Goal: Task Accomplishment & Management: Use online tool/utility

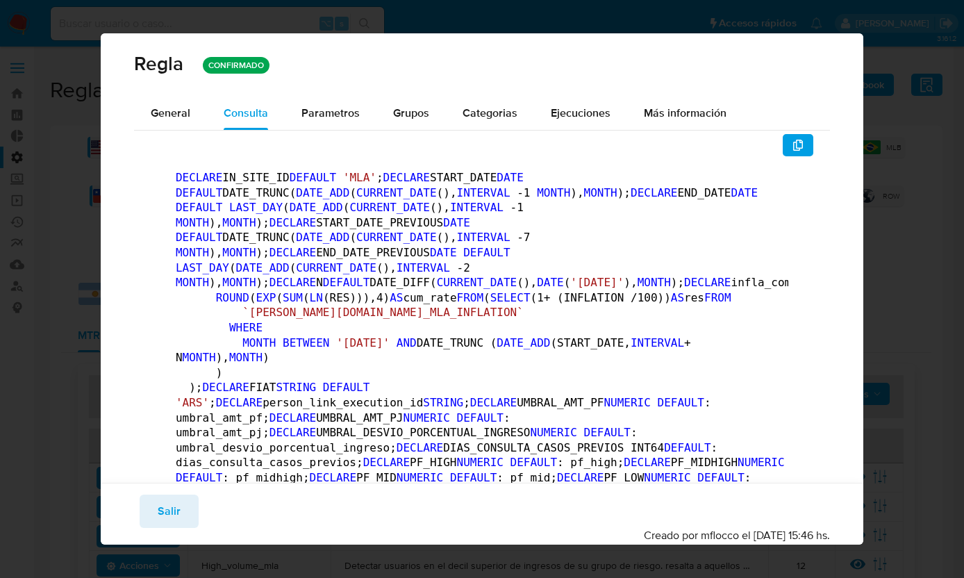
scroll to position [599, 0]
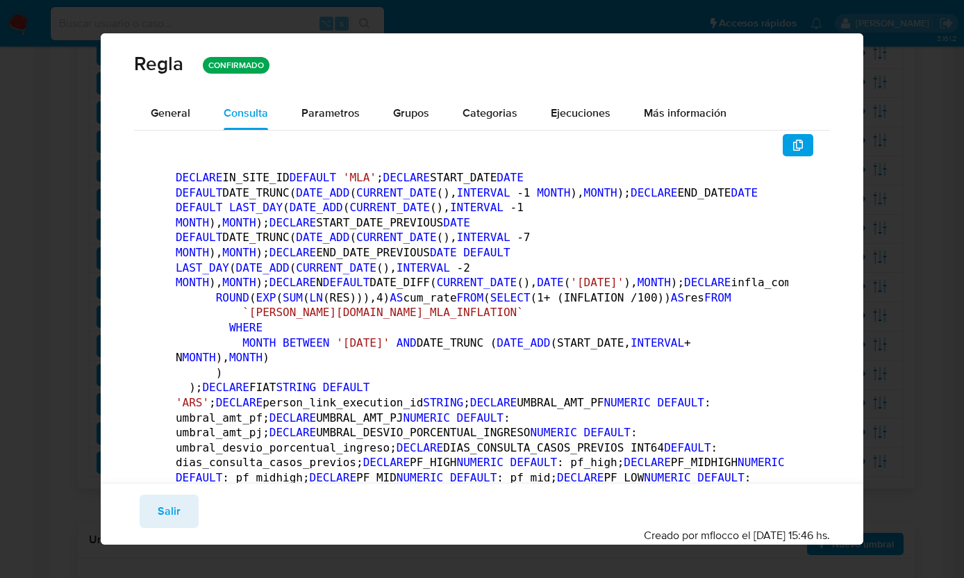
click at [155, 530] on div "Guardar Salir Simular Confirmar Creado por mflocco el 08/08/2025 15:46 hs." at bounding box center [482, 514] width 763 height 62
click at [165, 509] on span "Salir" at bounding box center [169, 511] width 23 height 31
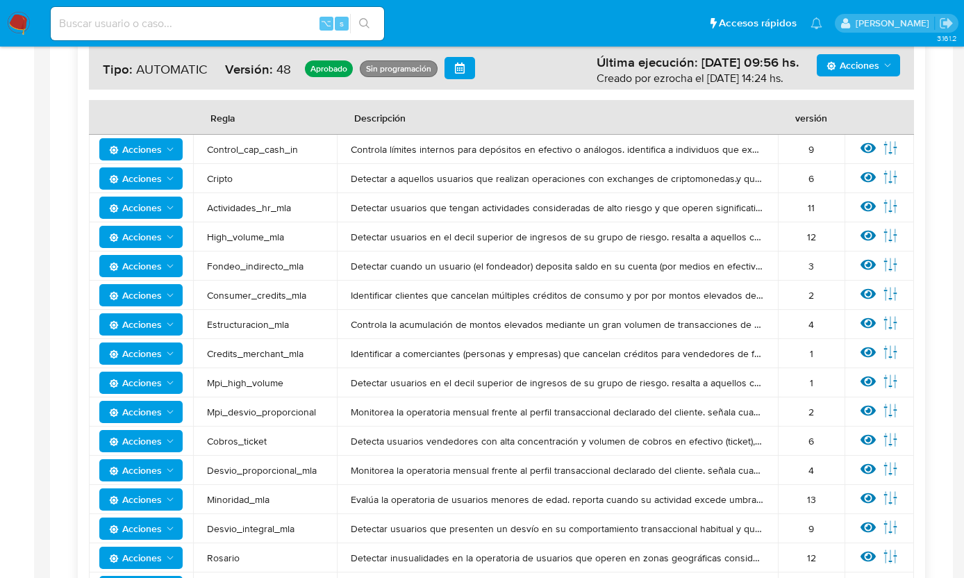
scroll to position [0, 0]
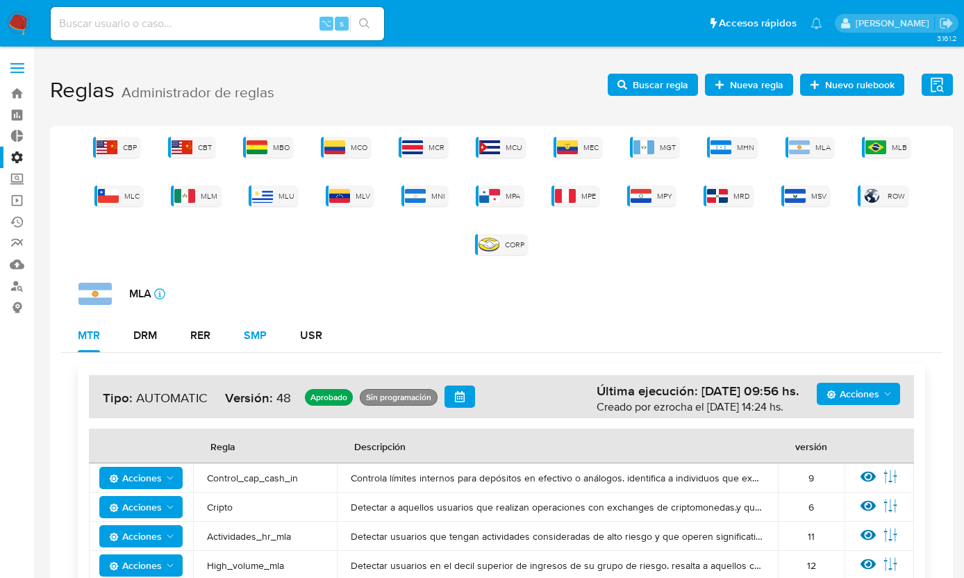
click at [262, 331] on div "SMP" at bounding box center [255, 335] width 23 height 11
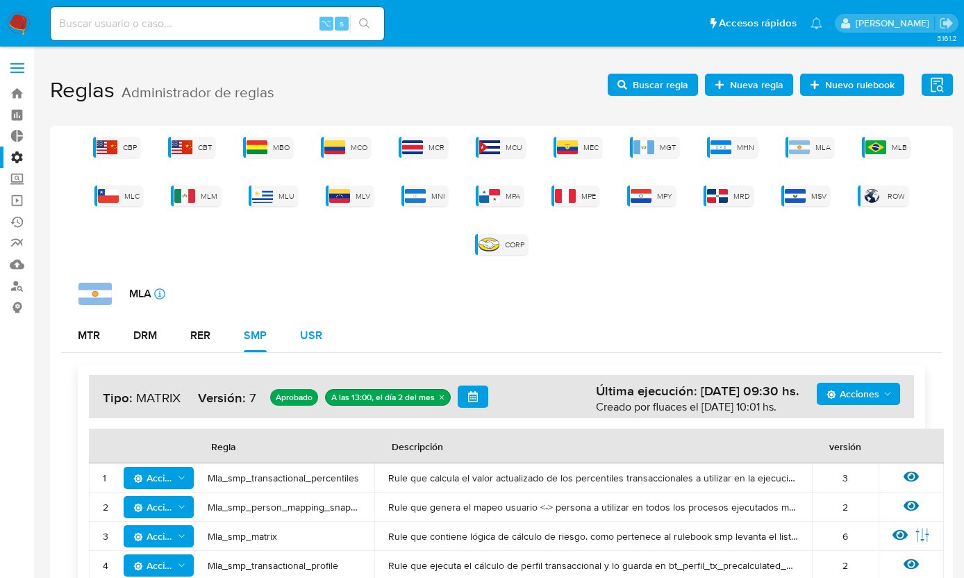
click at [301, 330] on div "USR" at bounding box center [311, 335] width 22 height 11
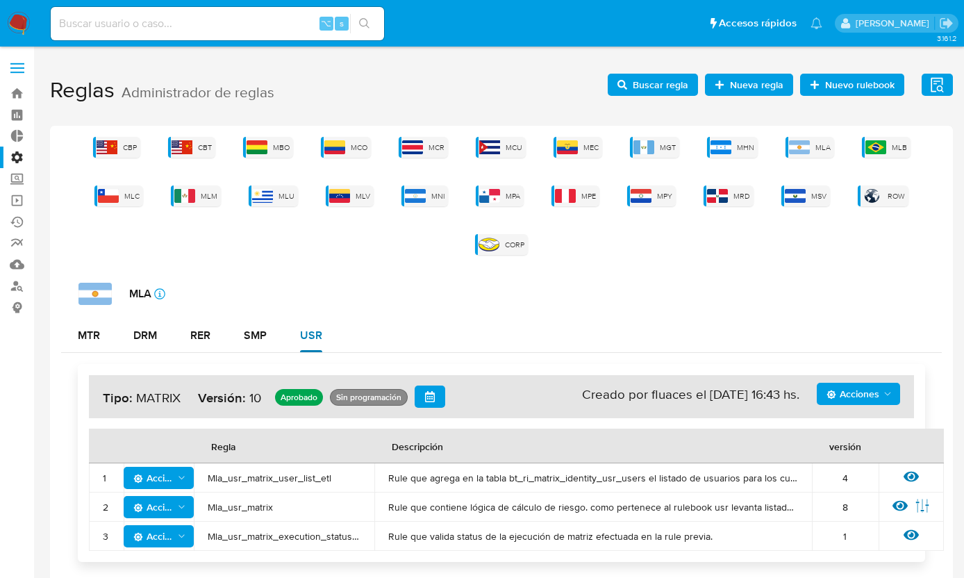
scroll to position [65, 0]
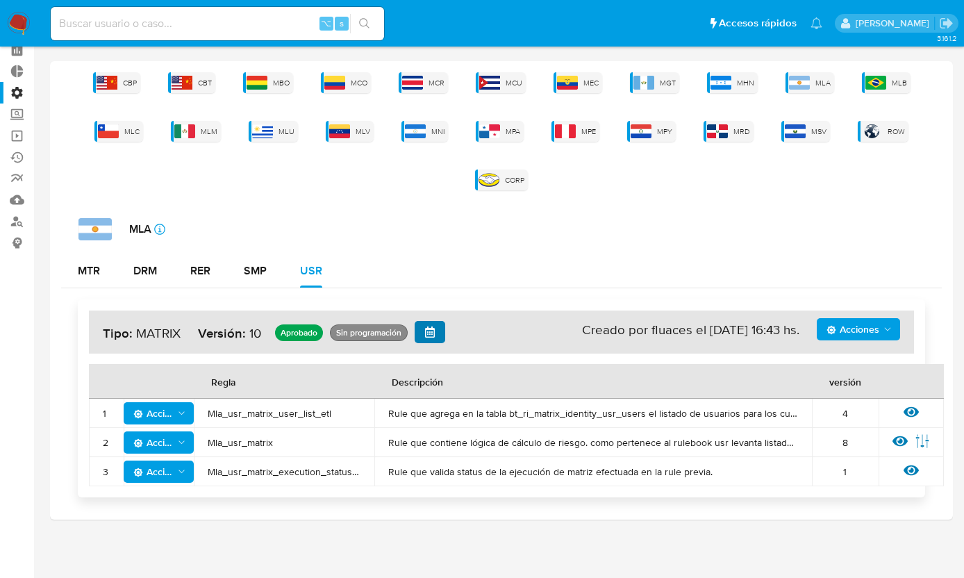
click at [431, 329] on icon "button" at bounding box center [429, 332] width 11 height 11
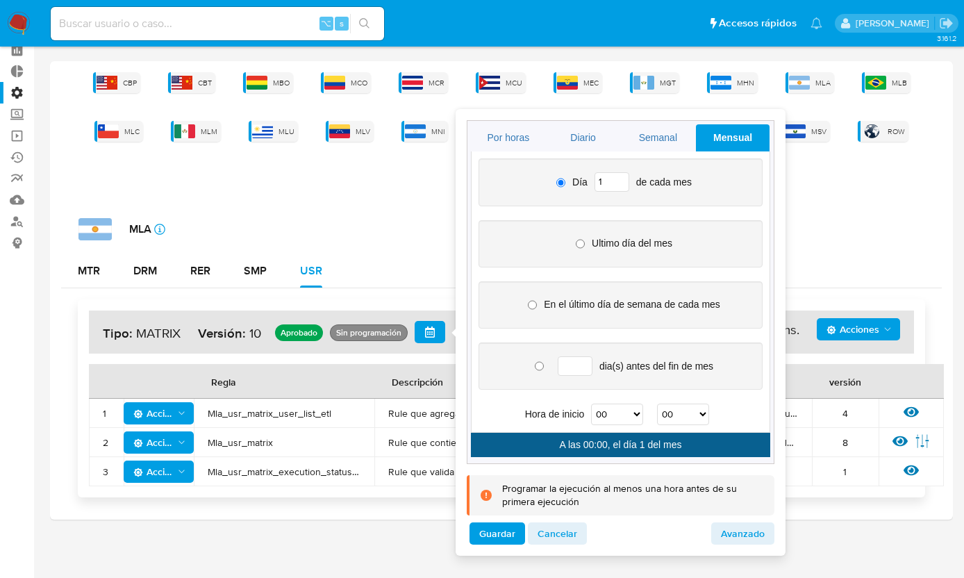
click at [424, 203] on div "CBP CBT MBO MCO MCR MCU MEC MGT MHN MLA MLB MLC MLM MLU MLV MNI MPA MPE MPY MRD…" at bounding box center [501, 290] width 903 height 459
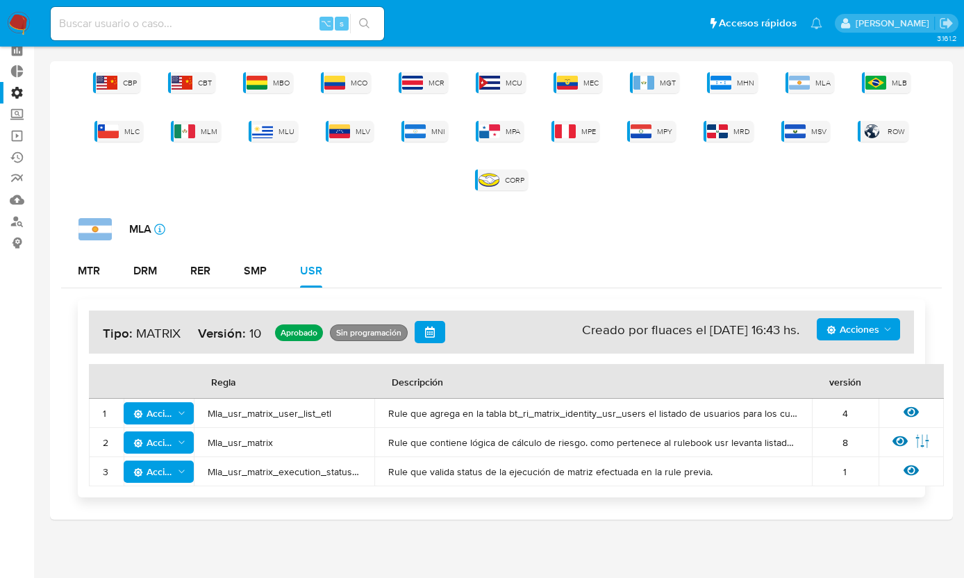
click at [441, 324] on button "button" at bounding box center [430, 332] width 31 height 22
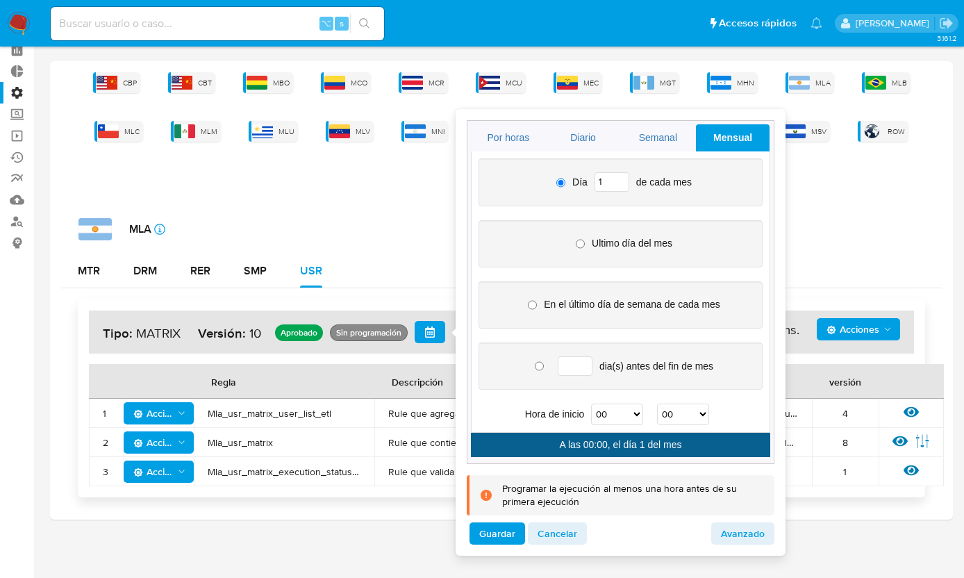
click at [420, 284] on div "MTR DRM RER SMP USR" at bounding box center [501, 270] width 881 height 33
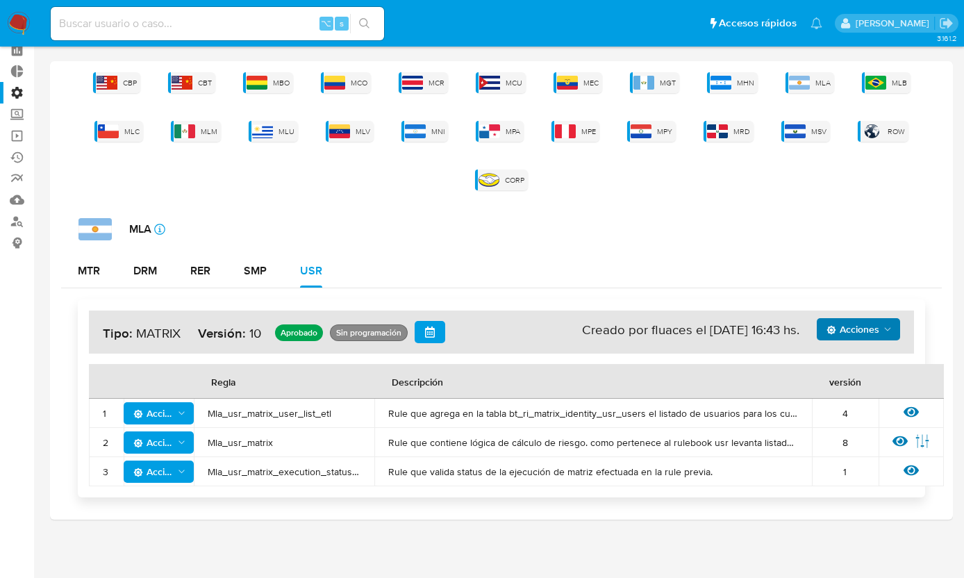
click at [894, 338] on button "Acciones" at bounding box center [858, 329] width 83 height 22
click at [579, 279] on div "MTR DRM RER SMP USR" at bounding box center [501, 270] width 881 height 33
click at [419, 329] on button "button" at bounding box center [430, 332] width 31 height 22
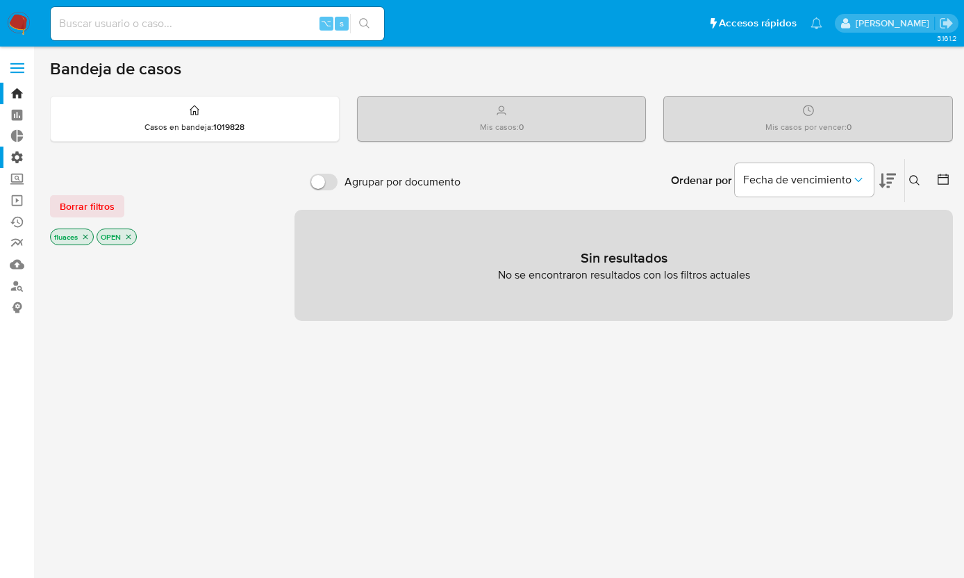
click at [17, 154] on label "Administración" at bounding box center [82, 158] width 165 height 22
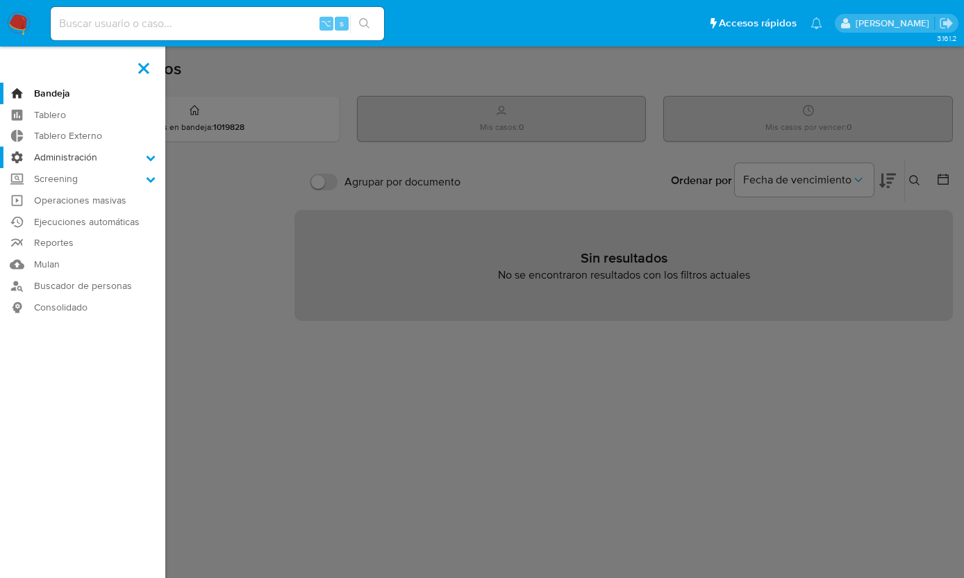
click at [0, 0] on input "Administración" at bounding box center [0, 0] width 0 height 0
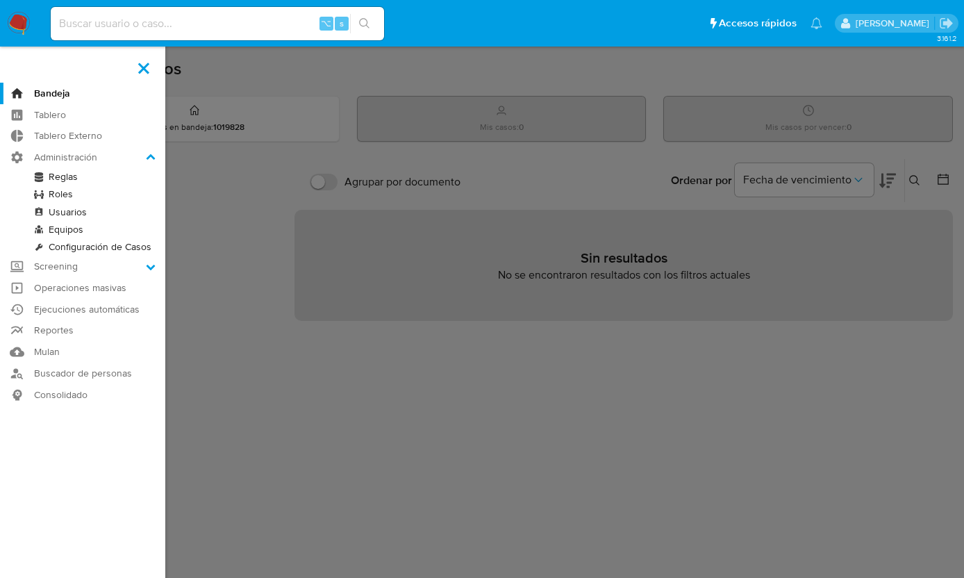
click at [63, 179] on link "Reglas" at bounding box center [82, 176] width 165 height 17
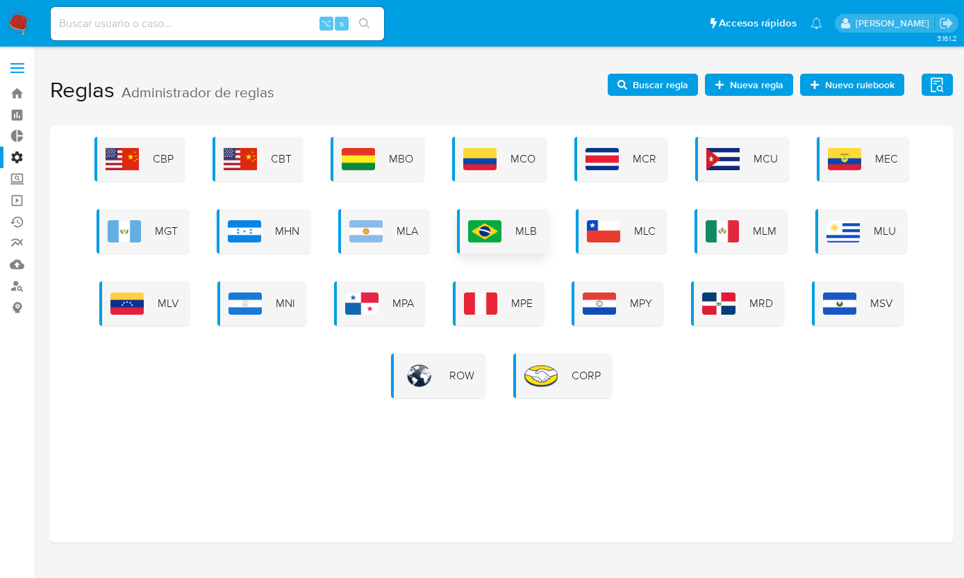
click at [490, 220] on img at bounding box center [484, 231] width 33 height 22
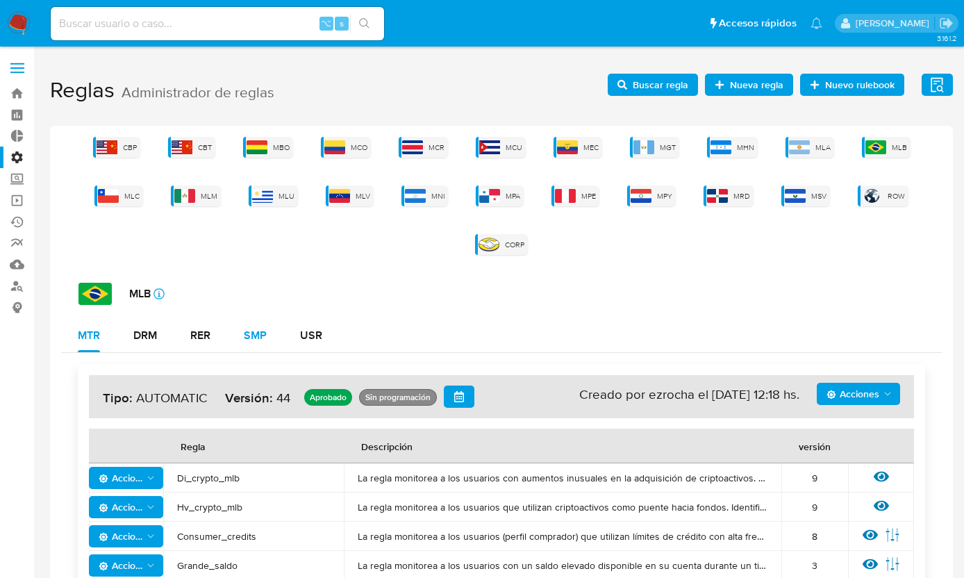
click at [262, 348] on div "SMP" at bounding box center [255, 335] width 23 height 33
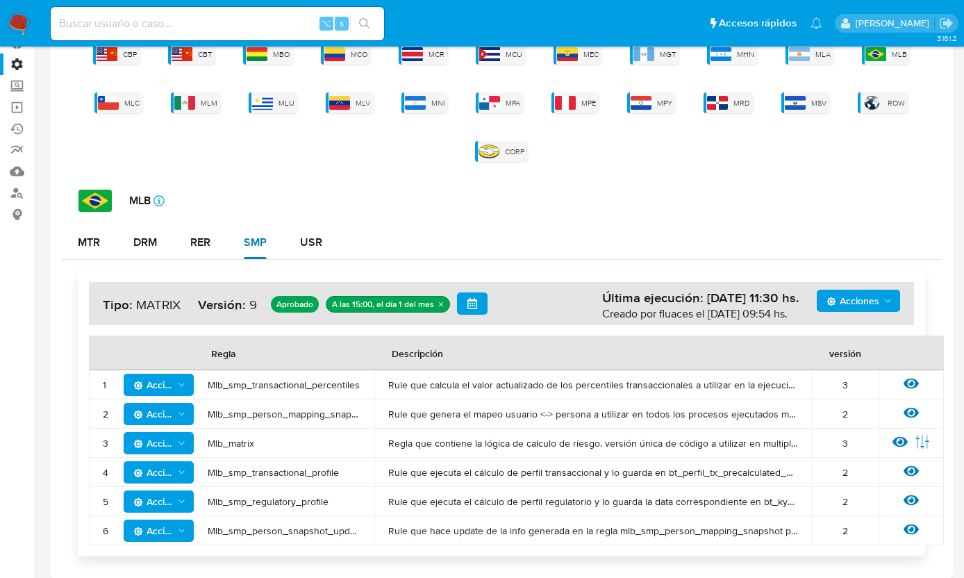
scroll to position [99, 0]
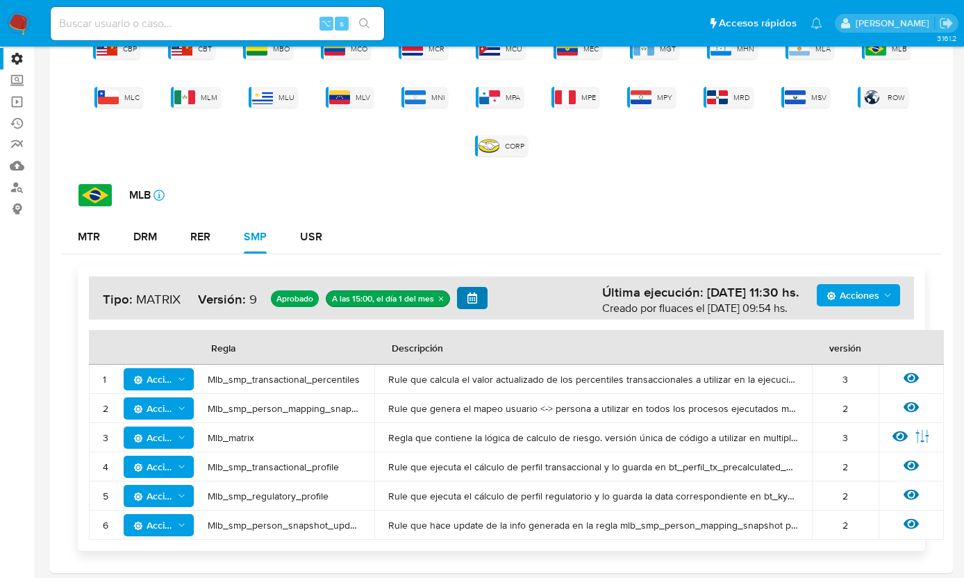
click at [475, 295] on icon "button" at bounding box center [473, 297] width 10 height 11
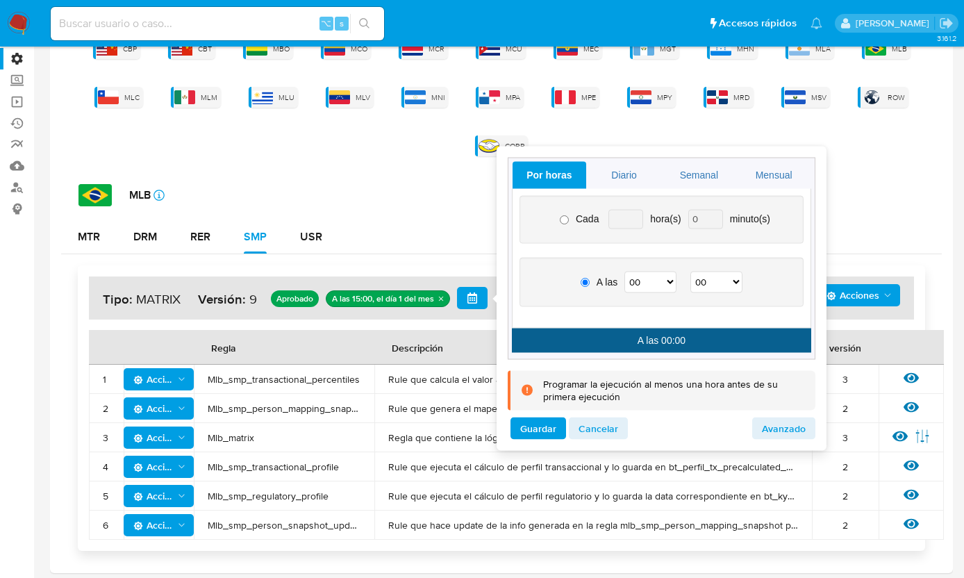
click at [407, 204] on div "MLB icon-info-16" at bounding box center [511, 195] width 864 height 22
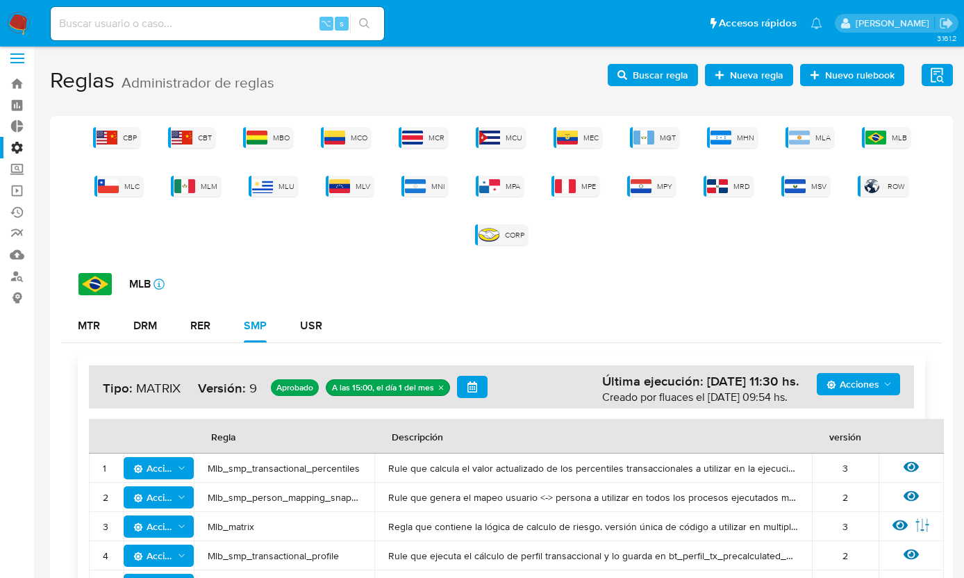
scroll to position [9, 0]
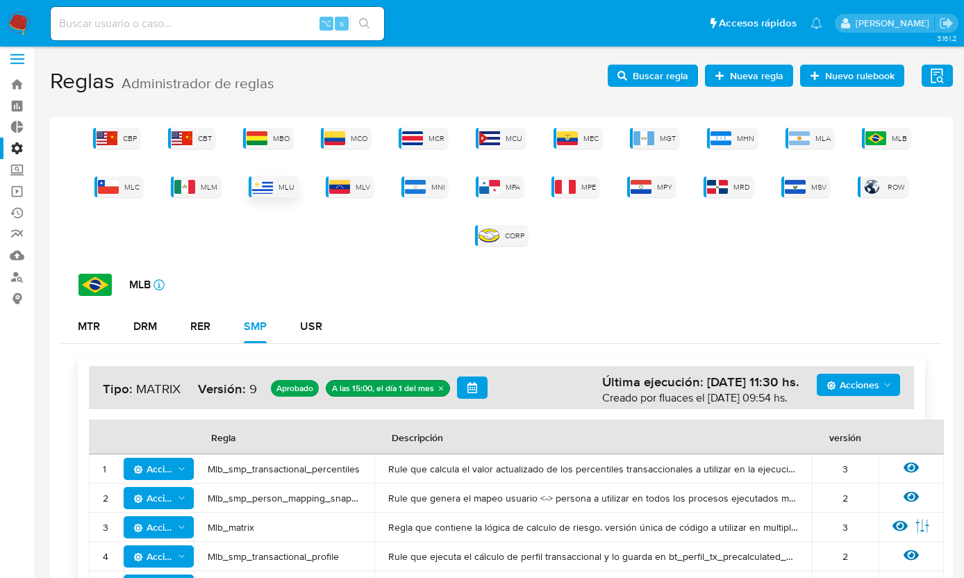
click at [256, 183] on img at bounding box center [262, 187] width 21 height 14
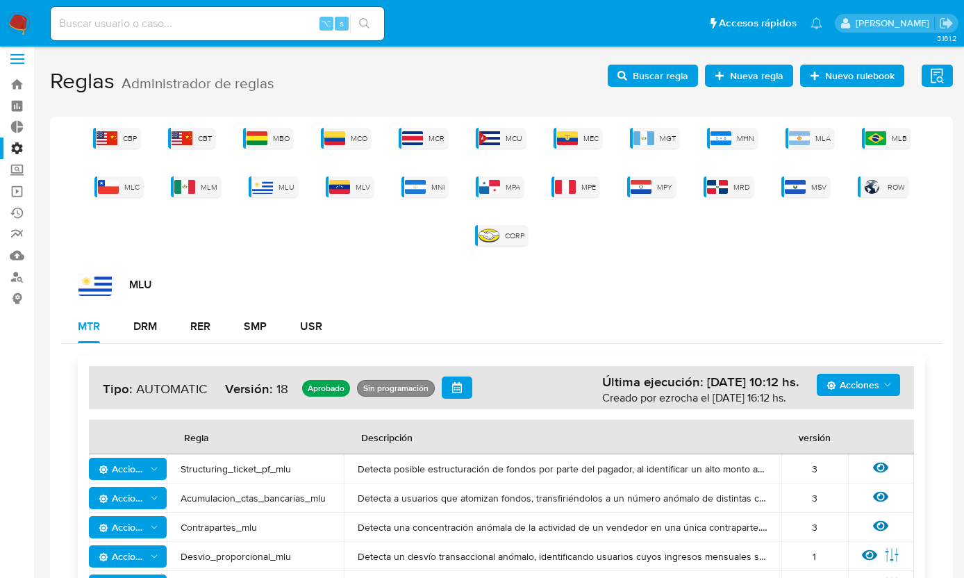
click at [463, 385] on button "button" at bounding box center [457, 388] width 31 height 22
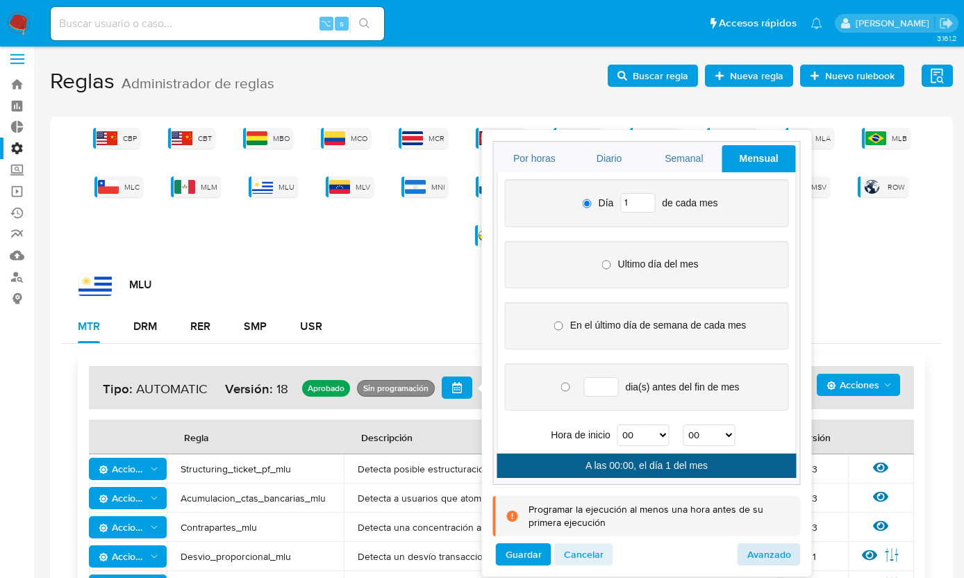
click at [772, 557] on span "Avanzado" at bounding box center [770, 554] width 44 height 19
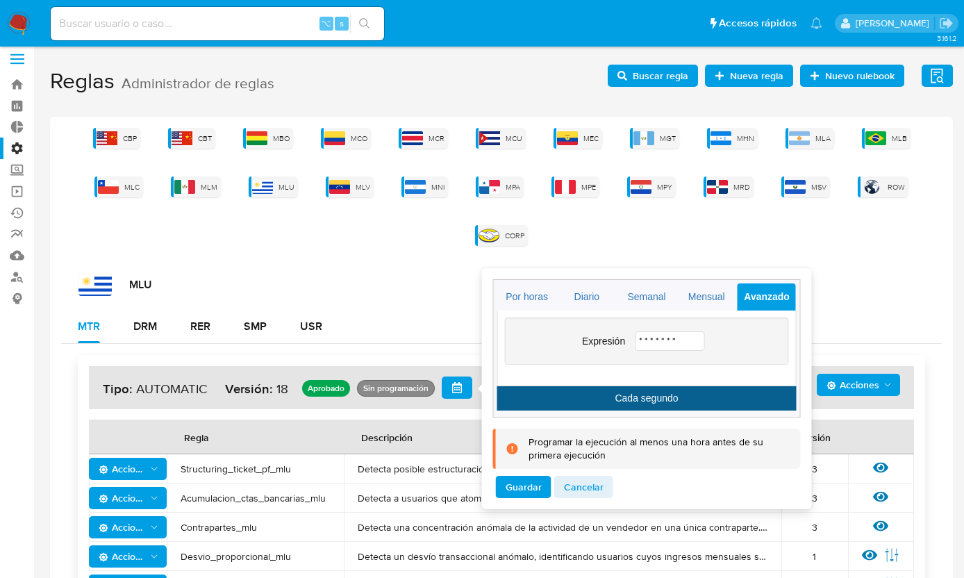
click at [682, 341] on input "* * * * * * *" at bounding box center [669, 340] width 69 height 19
